Goal: Task Accomplishment & Management: Manage account settings

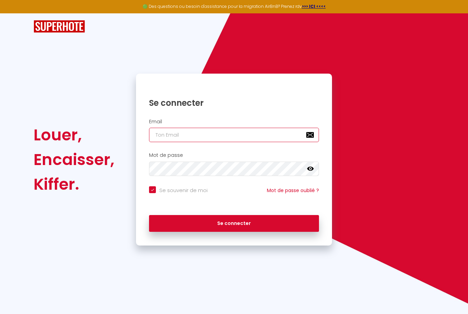
click at [161, 135] on input "email" at bounding box center [234, 135] width 170 height 14
type input "l"
checkbox input "true"
type input "la"
checkbox input "true"
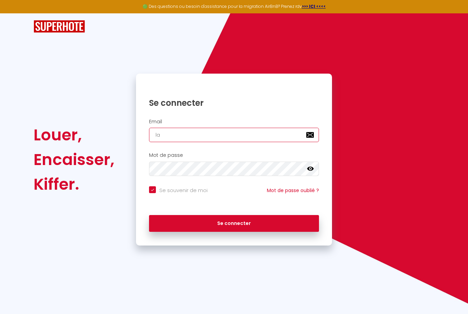
type input "lac"
checkbox input "true"
type input "lacl"
checkbox input "true"
type input "lacle"
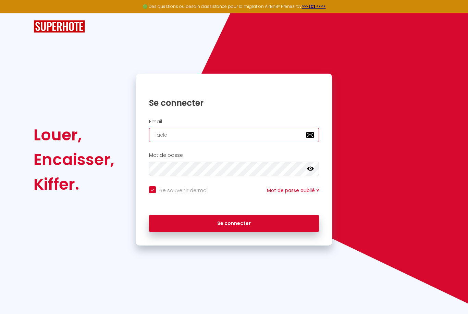
checkbox input "true"
type input "laclef"
checkbox input "true"
type input "laclefd"
checkbox input "true"
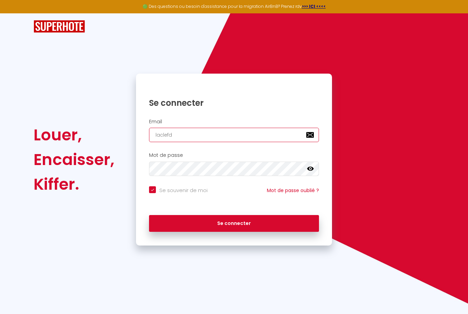
type input "laclefdo"
checkbox input "true"
type input "laclefdor"
checkbox input "true"
type input "laclefdore"
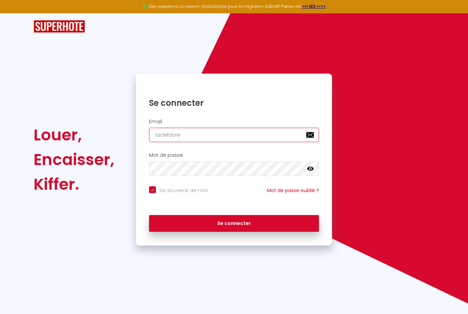
checkbox input "true"
type input "laclefdoree"
checkbox input "true"
type input "laclefdoreel"
checkbox input "true"
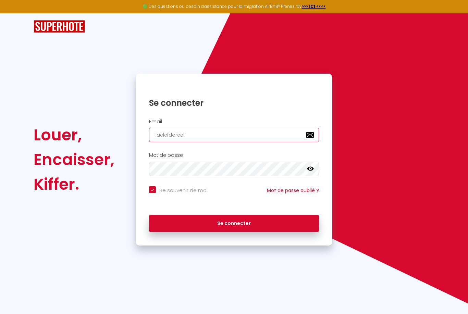
type input "laclefdoreela"
checkbox input "true"
type input "laclefdoreelan"
checkbox input "true"
type input "laclefdoreeland"
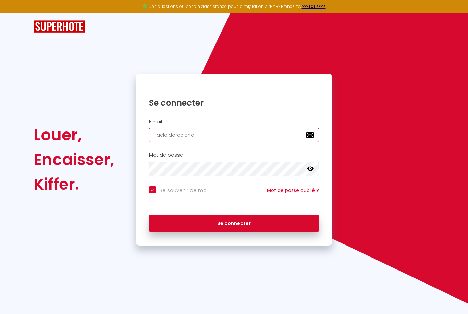
checkbox input "true"
type input "laclefdoreelanda"
checkbox input "true"
type input "laclefdoreelandai"
checkbox input "true"
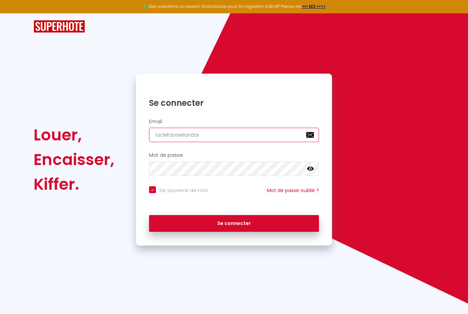
type input "laclefdoreelandais"
checkbox input "true"
type input "laclefdoreelandaise"
checkbox input "true"
type input "laclefdoreelandaise@"
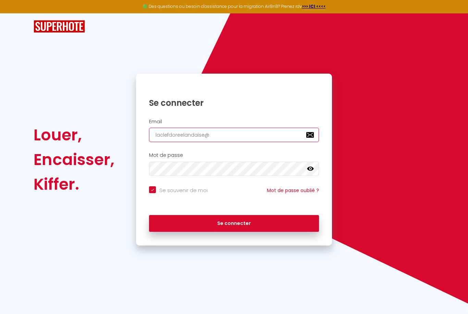
checkbox input "true"
type input "laclefdoreelandaise@g"
checkbox input "true"
type input "laclefdoreelandaise@gm"
checkbox input "true"
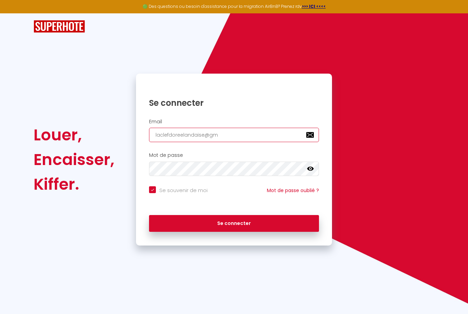
type input "laclefdoreelandaise@gma"
checkbox input "true"
type input "laclefdoreelandaise@gmai"
checkbox input "true"
type input "laclefdoreelandaise@gmail"
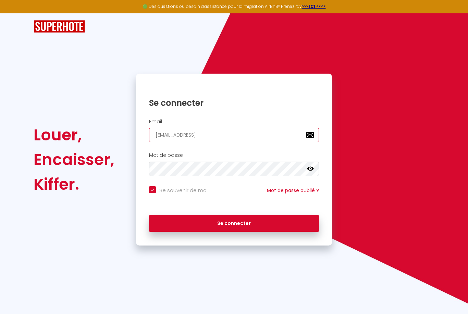
checkbox input "true"
type input "laclefdoreelandaise@gmail."
checkbox input "true"
type input "laclefdoreelandaise@gmail.c"
checkbox input "true"
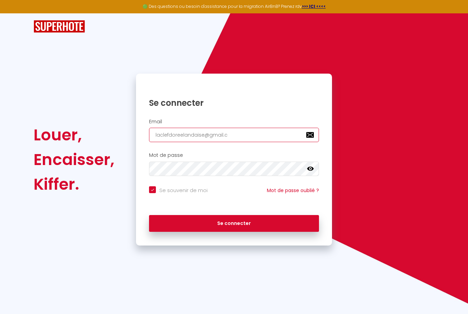
type input "laclefdoreelandaise@gmail.co"
checkbox input "true"
type input "[EMAIL_ADDRESS][DOMAIN_NAME]"
checkbox input "true"
type input "[EMAIL_ADDRESS][DOMAIN_NAME]"
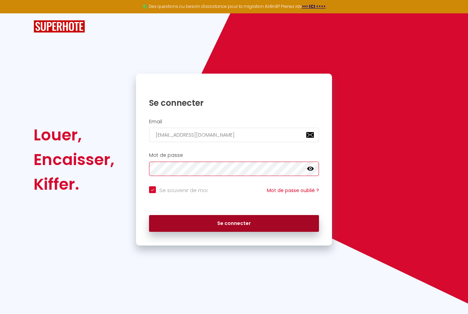
click at [244, 222] on button "Se connecter" at bounding box center [234, 223] width 170 height 17
checkbox input "true"
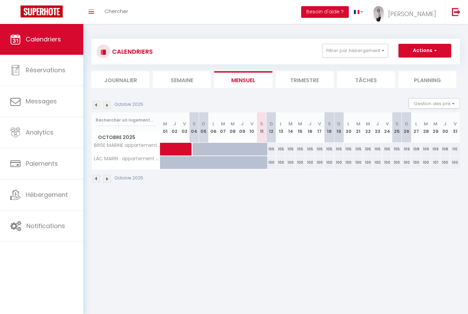
click at [110, 180] on img at bounding box center [107, 179] width 8 height 8
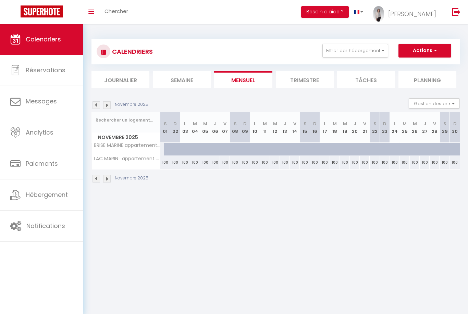
click at [108, 182] on img at bounding box center [107, 179] width 8 height 8
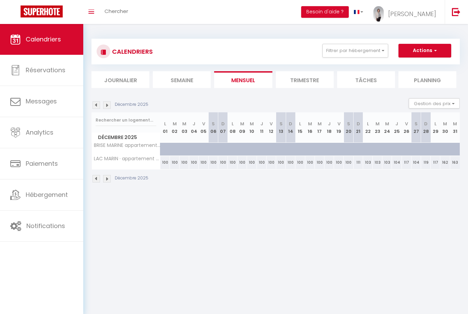
click at [107, 180] on img at bounding box center [107, 179] width 8 height 8
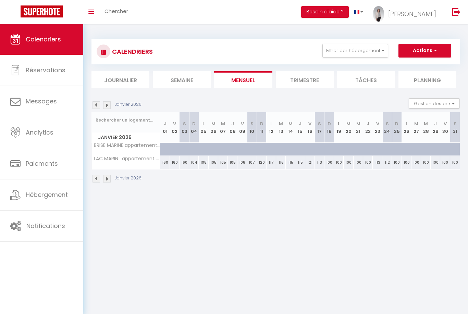
click at [95, 179] on img at bounding box center [97, 179] width 8 height 8
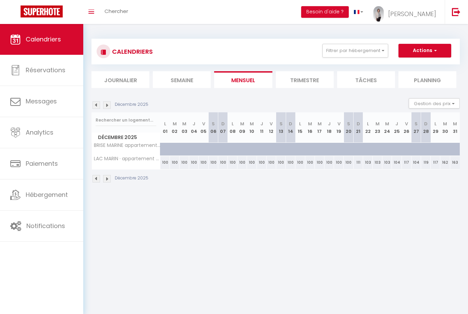
click at [96, 178] on img at bounding box center [97, 179] width 8 height 8
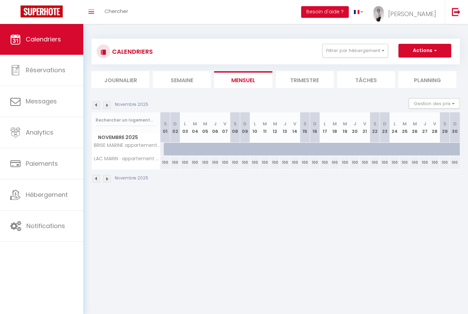
click at [97, 178] on img at bounding box center [97, 179] width 8 height 8
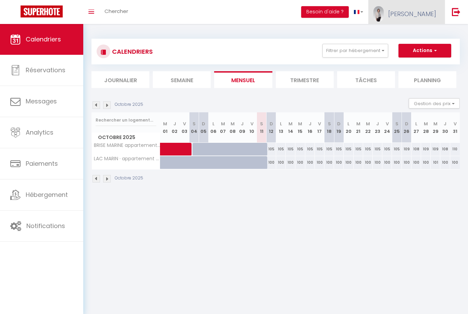
click at [424, 13] on span "[PERSON_NAME]" at bounding box center [412, 14] width 48 height 9
click at [422, 35] on link "Paramètres" at bounding box center [417, 34] width 51 height 12
select select "fr"
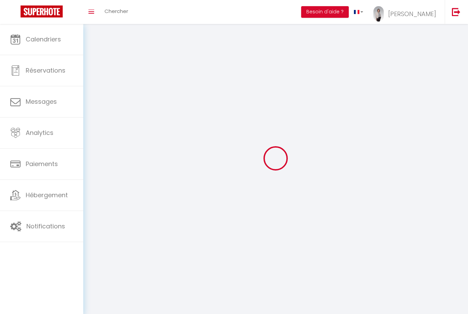
select select
type input "[PERSON_NAME]"
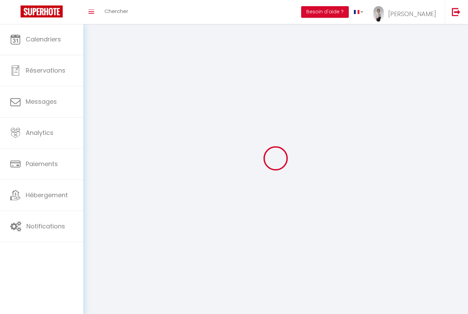
type input "CASANOVA"
type input "0743155471"
type input "[STREET_ADDRESS] d'orx"
type input "40530"
type input "LABENNE"
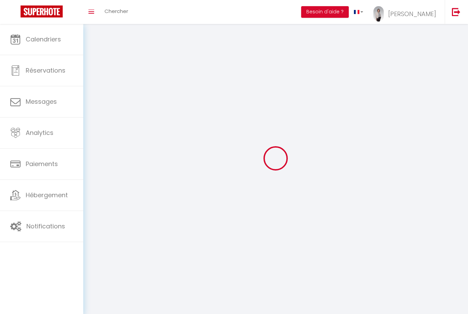
type input "Vpml4BcQO2o1FOsvx2S4g41kt"
type input "GN0PkSKI9oDYrpR9968niAqkE"
type input "[URL][DOMAIN_NAME]"
select select "28"
select select "fr"
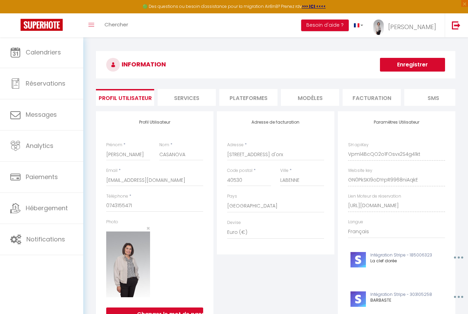
click at [251, 98] on li "Plateformes" at bounding box center [248, 97] width 58 height 17
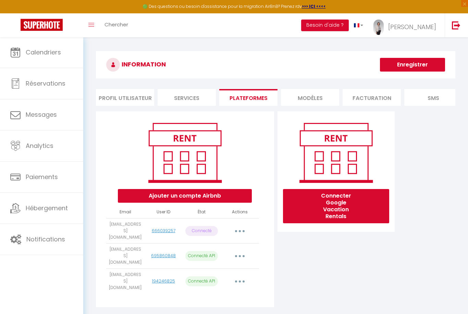
click at [240, 230] on icon "button" at bounding box center [240, 231] width 2 height 2
click at [228, 271] on link "Reconnecter le compte" at bounding box center [210, 272] width 76 height 12
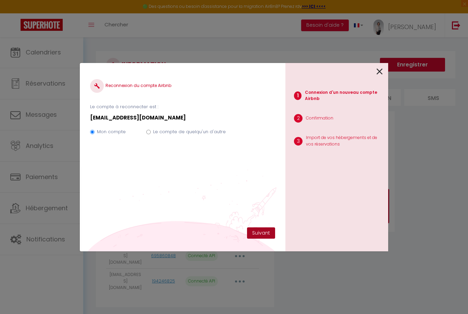
click at [264, 233] on button "Suivant" at bounding box center [261, 234] width 28 height 12
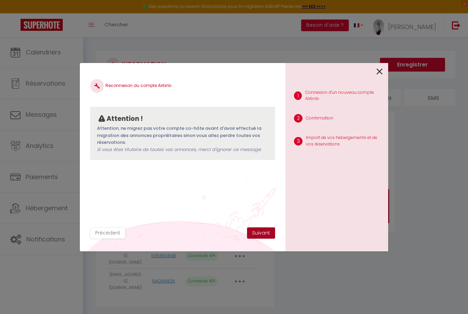
click at [263, 229] on button "Suivant" at bounding box center [261, 234] width 28 height 12
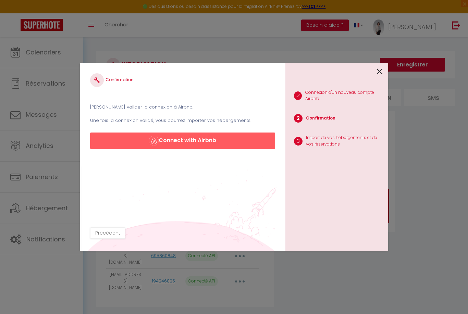
click at [203, 142] on button "Connect with Airbnb" at bounding box center [182, 141] width 185 height 16
click at [195, 140] on button "Connect with Airbnb" at bounding box center [182, 141] width 185 height 16
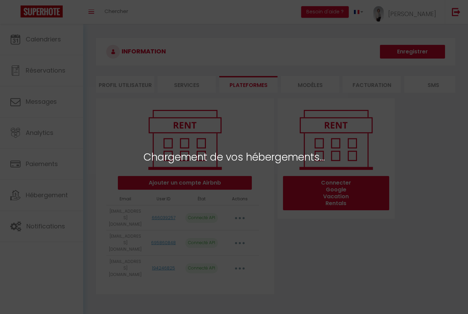
select select "70923"
select select
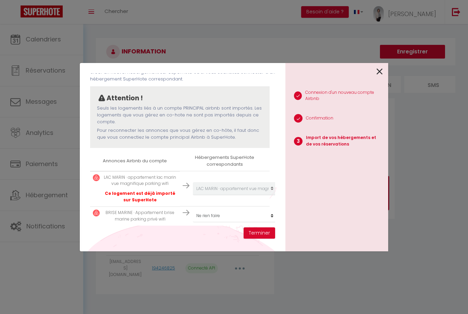
scroll to position [43, 0]
click at [273, 214] on select "Créer un nouvel hébergement Ne rien faire LAC MARIN · appartement vue magnifiqu…" at bounding box center [235, 215] width 84 height 13
click at [271, 214] on select "Créer un nouvel hébergement Ne rien faire LAC MARIN · appartement vue magnifiqu…" at bounding box center [235, 215] width 84 height 13
click at [273, 214] on select "Créer un nouvel hébergement Ne rien faire LAC MARIN · appartement vue magnifiqu…" at bounding box center [235, 215] width 84 height 13
click at [264, 234] on button "Terminer" at bounding box center [260, 234] width 32 height 12
